Goal: Task Accomplishment & Management: Use online tool/utility

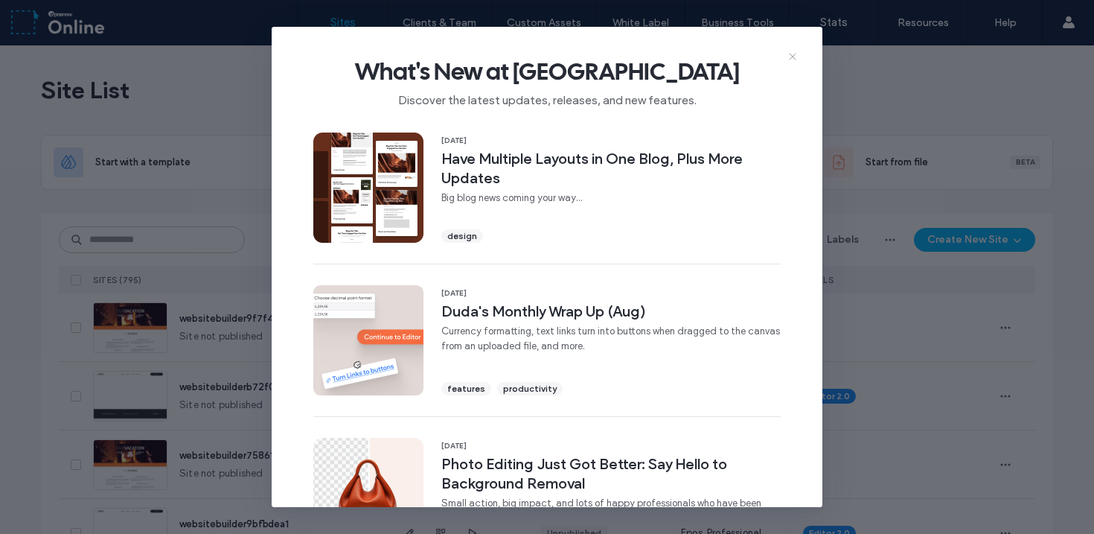
click at [795, 53] on icon at bounding box center [793, 57] width 12 height 12
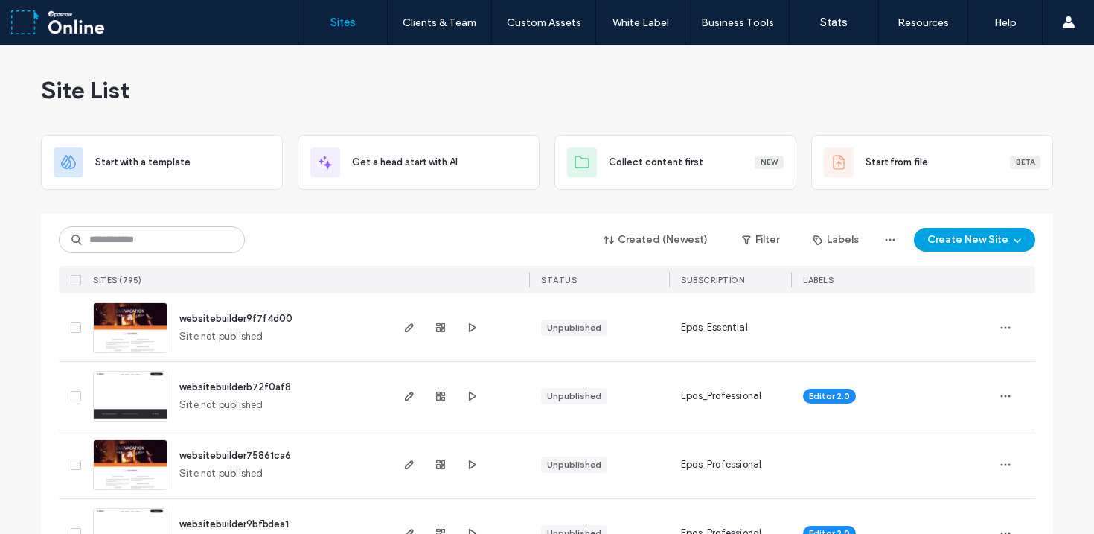
click at [1012, 242] on icon "button" at bounding box center [1018, 240] width 12 height 12
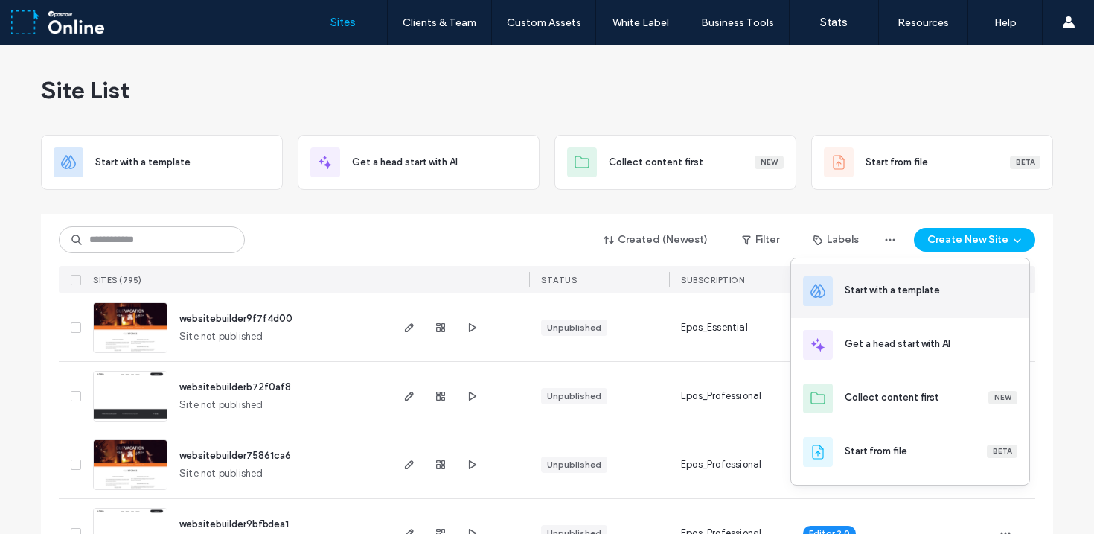
click at [894, 285] on div "Start with a template" at bounding box center [892, 290] width 95 height 15
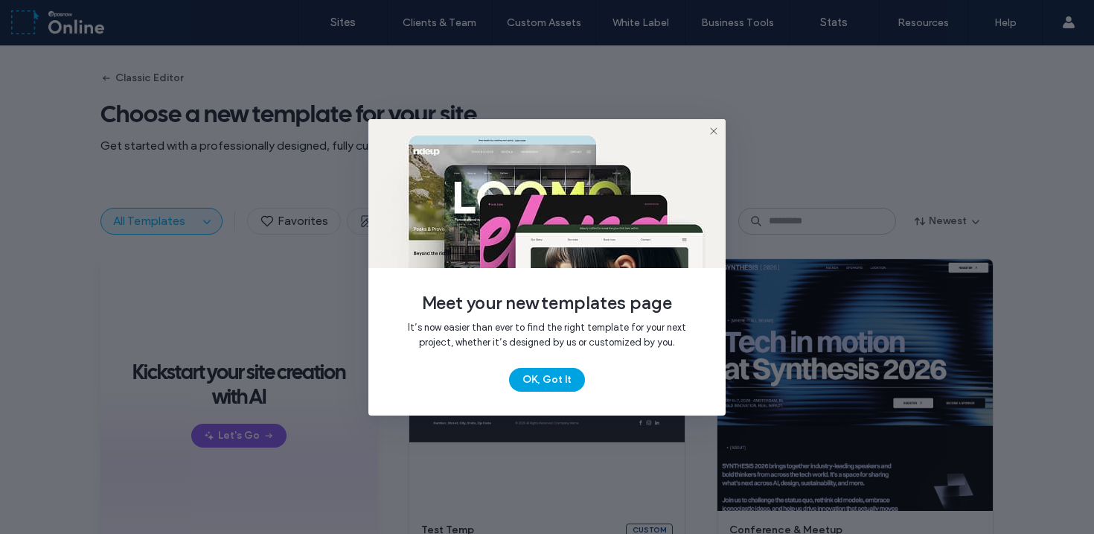
click at [541, 379] on button "OK, Got It" at bounding box center [547, 380] width 76 height 24
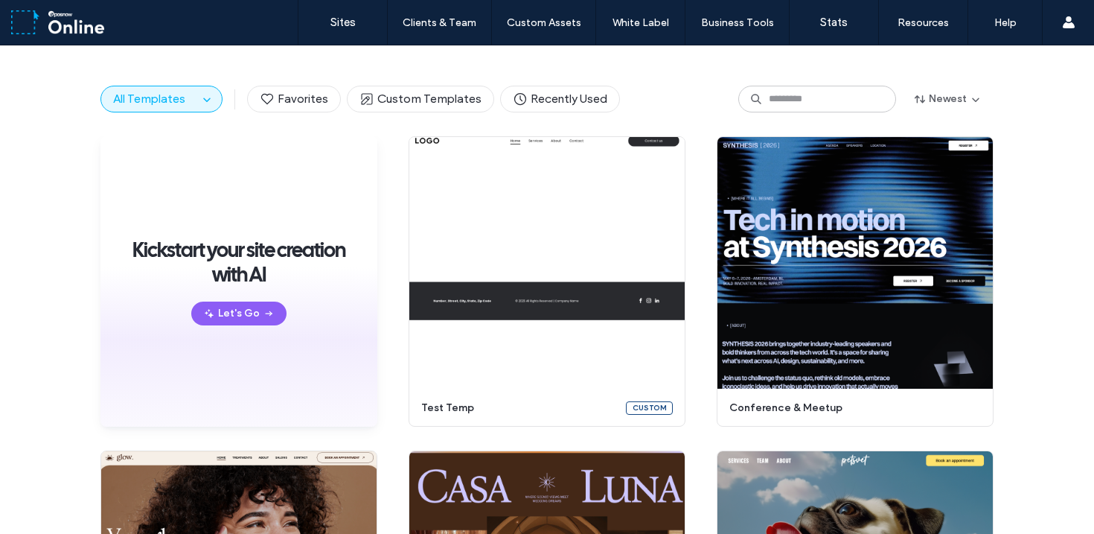
scroll to position [89, 0]
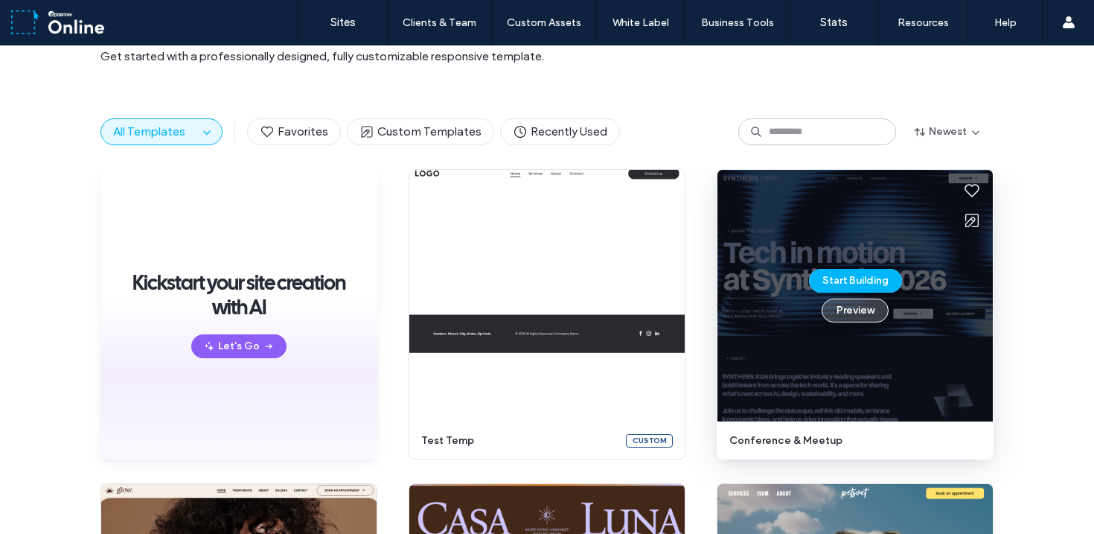
click at [841, 316] on button "Preview" at bounding box center [855, 311] width 67 height 24
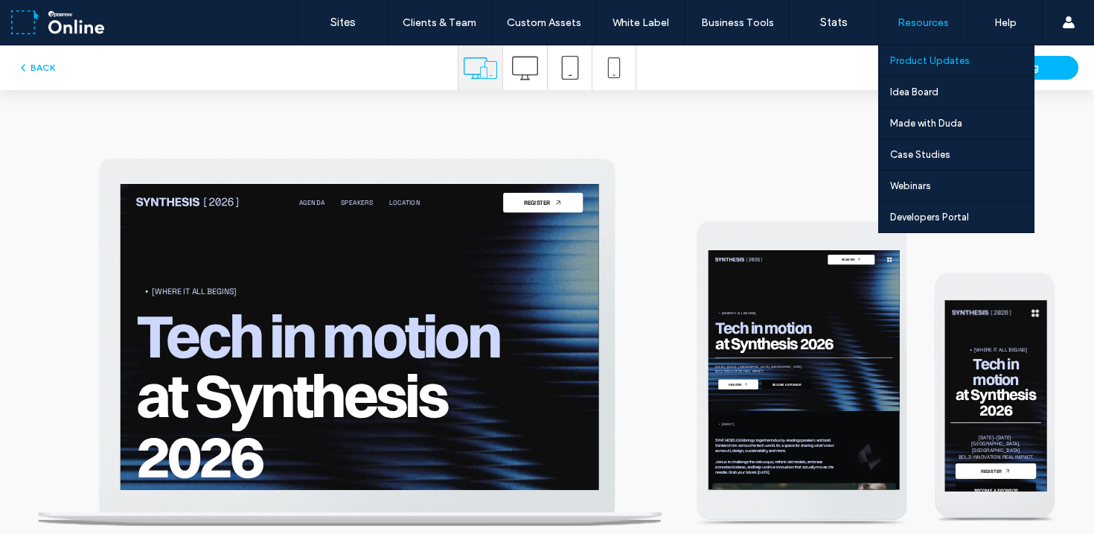
scroll to position [0, 0]
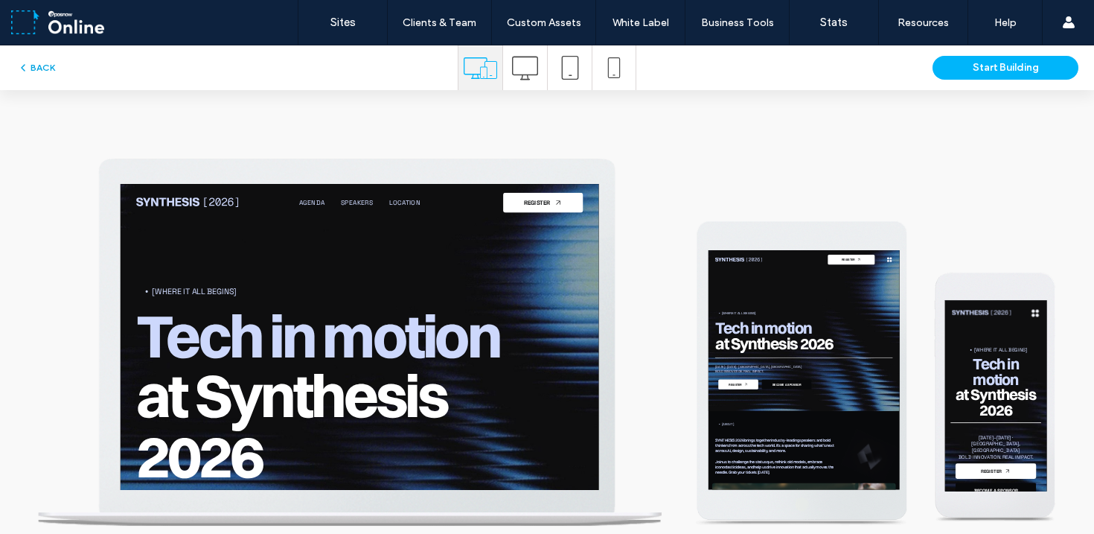
click at [22, 66] on use "button" at bounding box center [23, 68] width 3 height 6
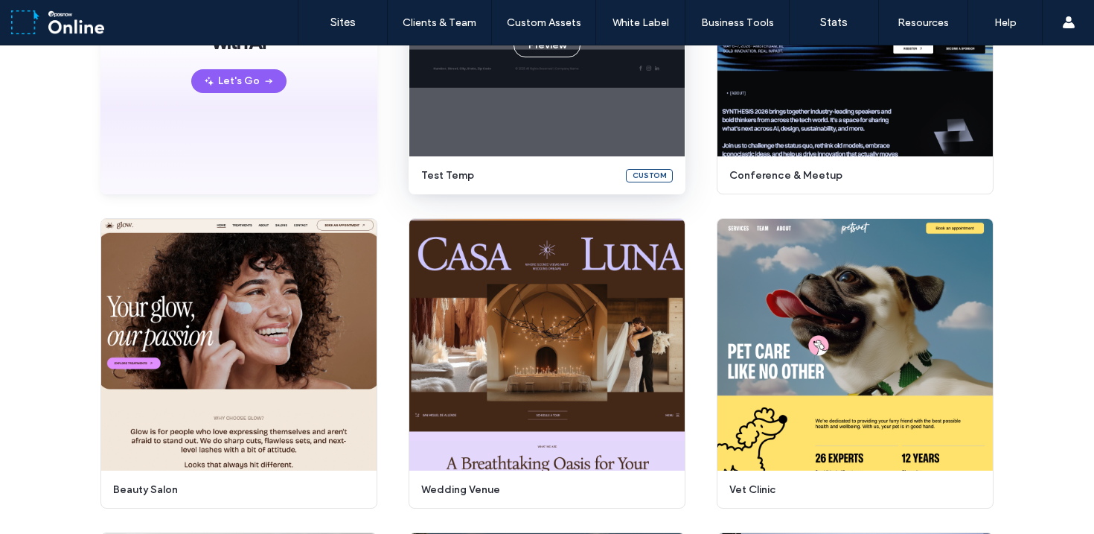
scroll to position [363, 0]
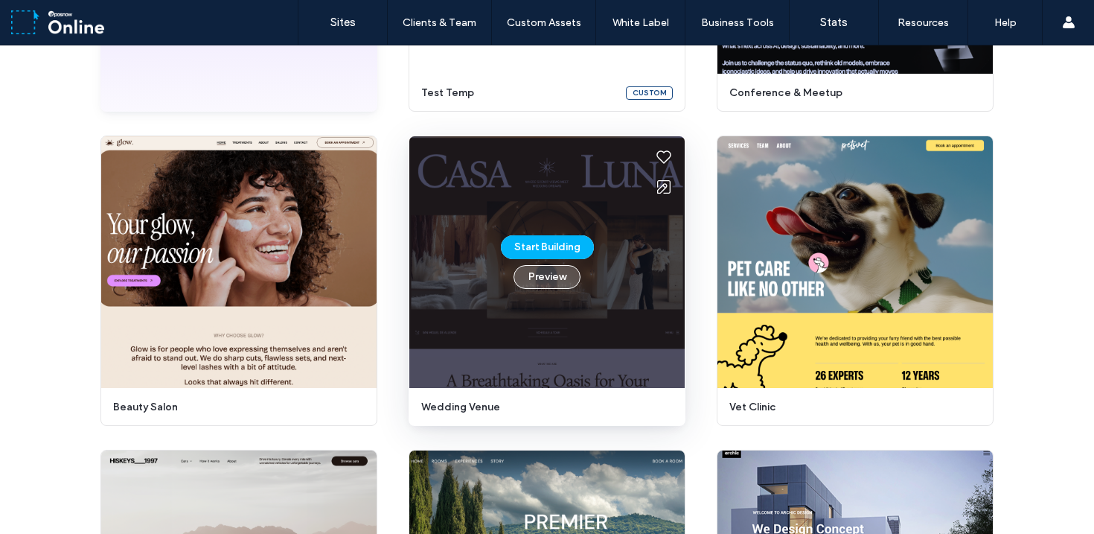
click at [552, 275] on button "Preview" at bounding box center [547, 277] width 67 height 24
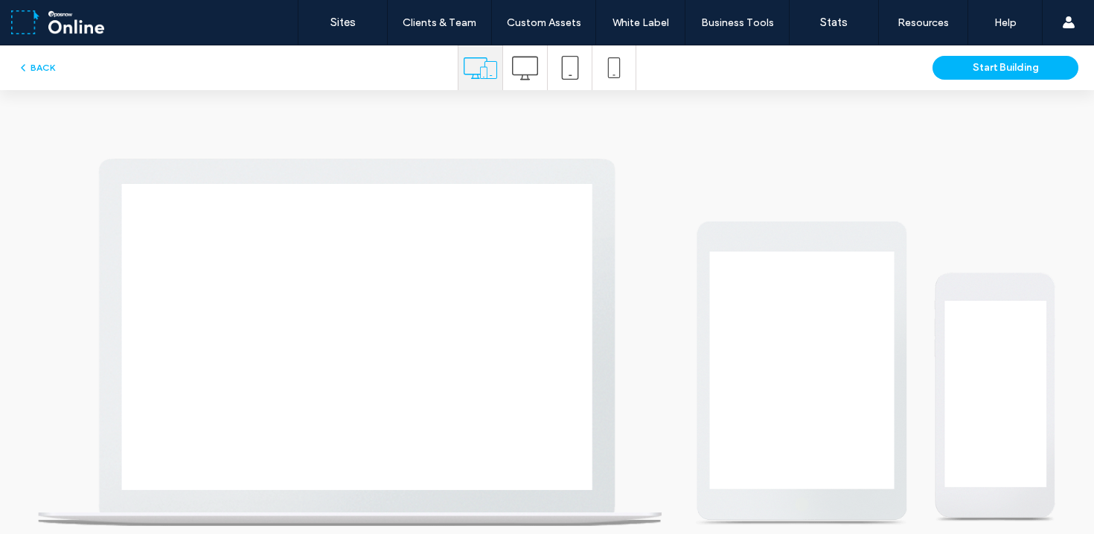
click at [298, 153] on div at bounding box center [380, 366] width 684 height 437
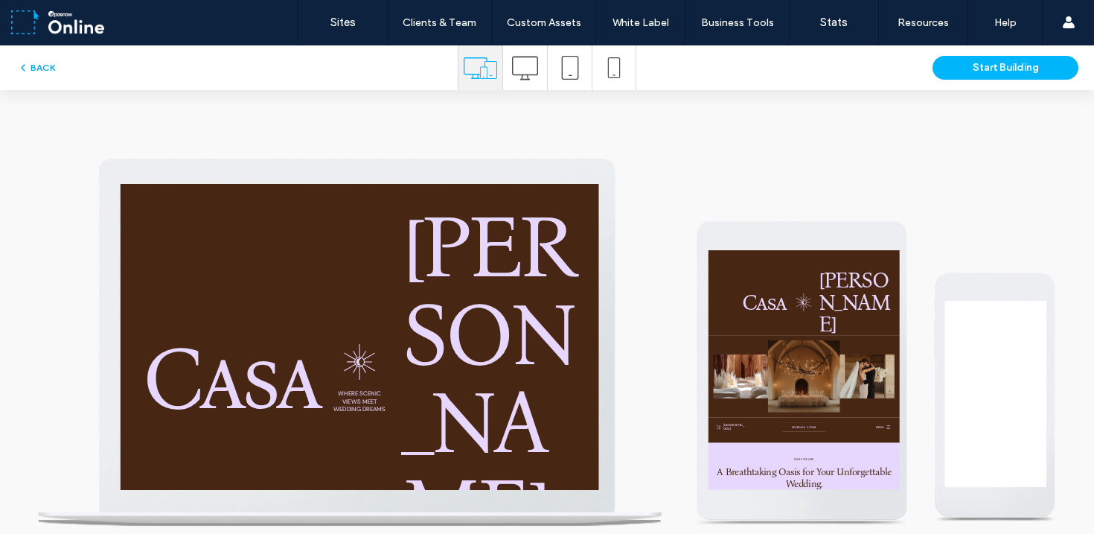
scroll to position [0, 0]
click at [34, 67] on button "BACK" at bounding box center [36, 68] width 38 height 18
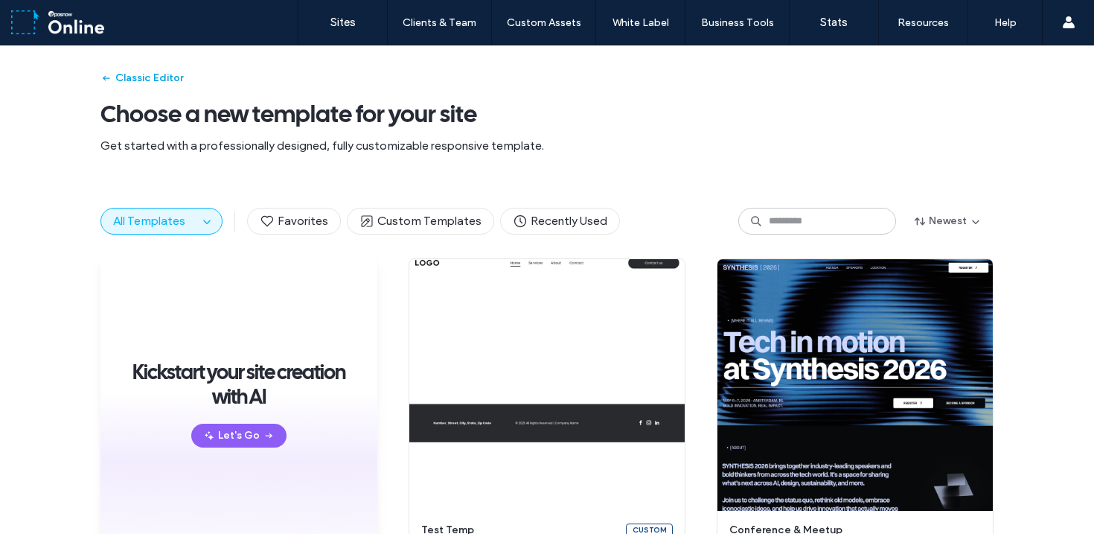
click at [137, 79] on button "Classic Editor" at bounding box center [142, 78] width 83 height 24
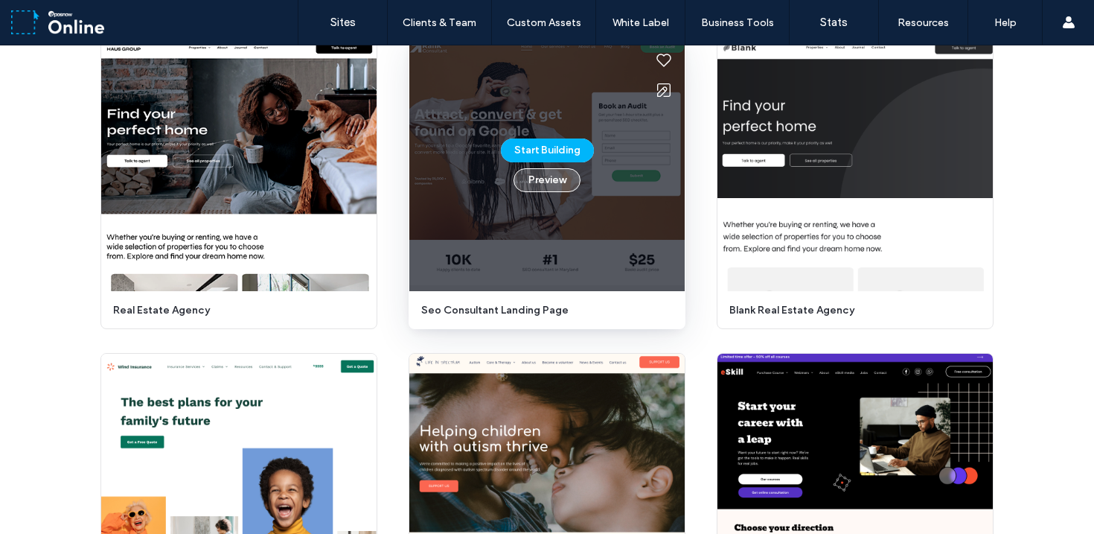
scroll to position [462, 0]
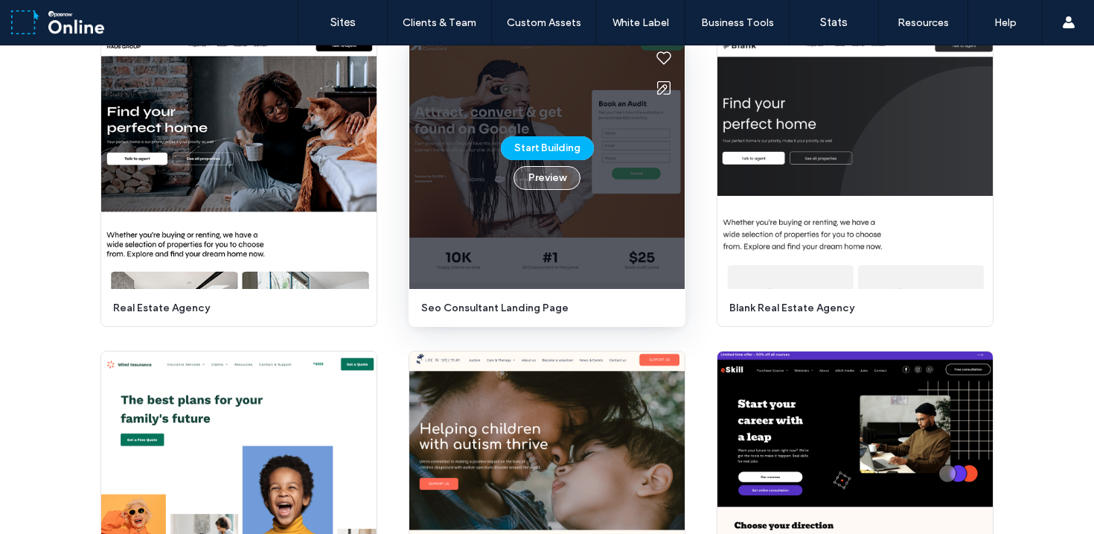
click at [551, 176] on button "Preview" at bounding box center [547, 178] width 67 height 24
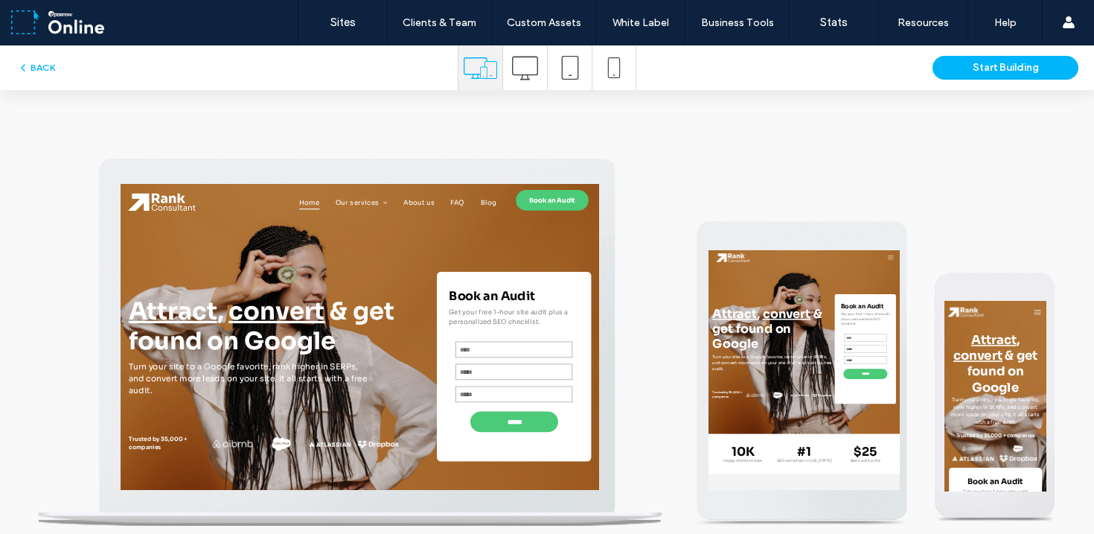
scroll to position [0, 0]
